Goal: Check status: Check status

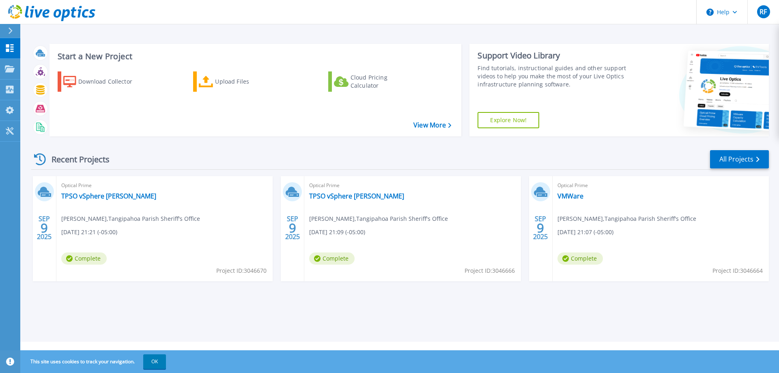
click at [156, 253] on div "Optical Prime TPSO vSphere Hammond Richard Fournet , Tangipahoa Parish Sheriff'…" at bounding box center [164, 228] width 216 height 105
click at [78, 196] on link "TPSO vSphere [PERSON_NAME]" at bounding box center [108, 196] width 95 height 8
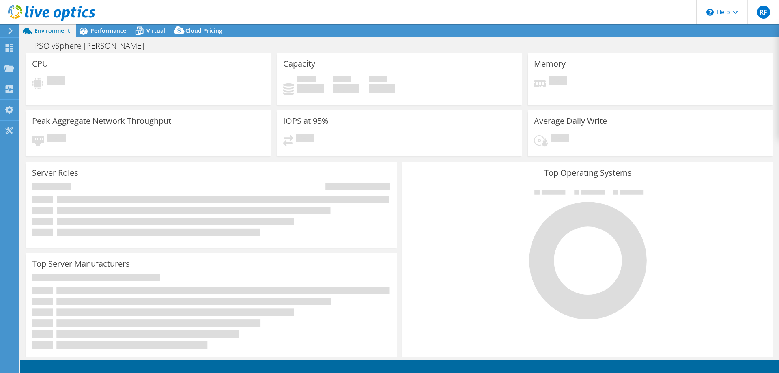
select select "USD"
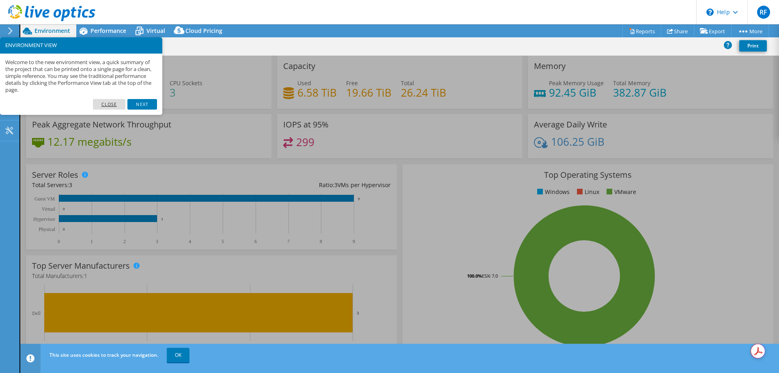
click at [105, 106] on link "Close" at bounding box center [109, 104] width 33 height 11
